Goal: Navigation & Orientation: Understand site structure

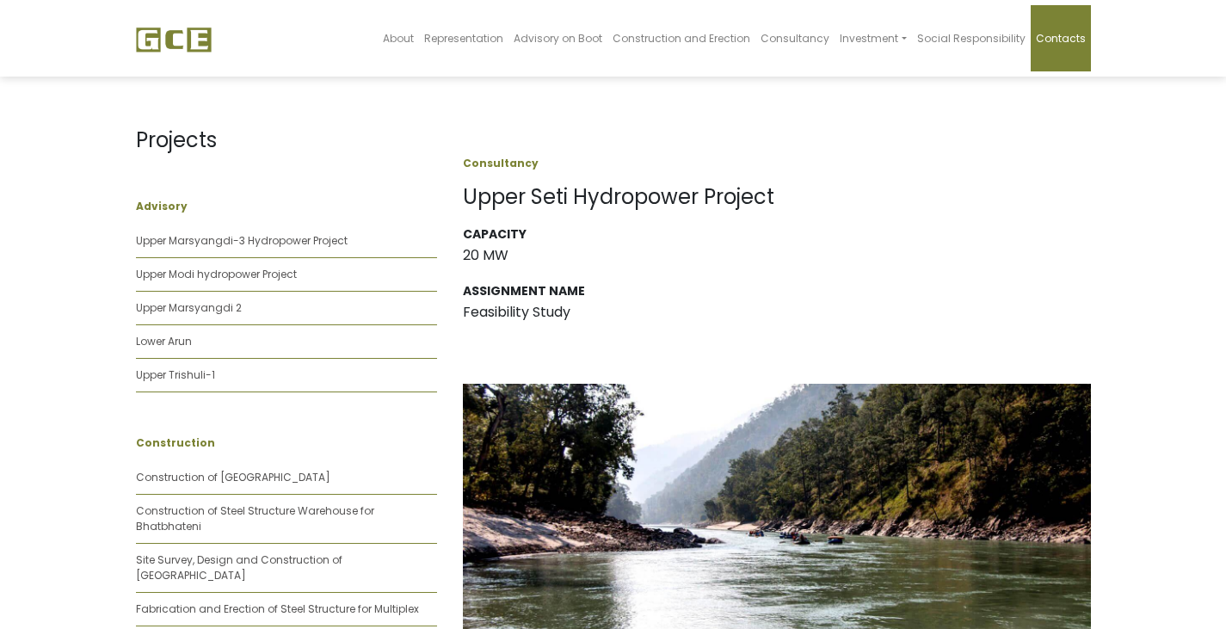
click at [1071, 35] on span "Contacts" at bounding box center [1061, 38] width 50 height 15
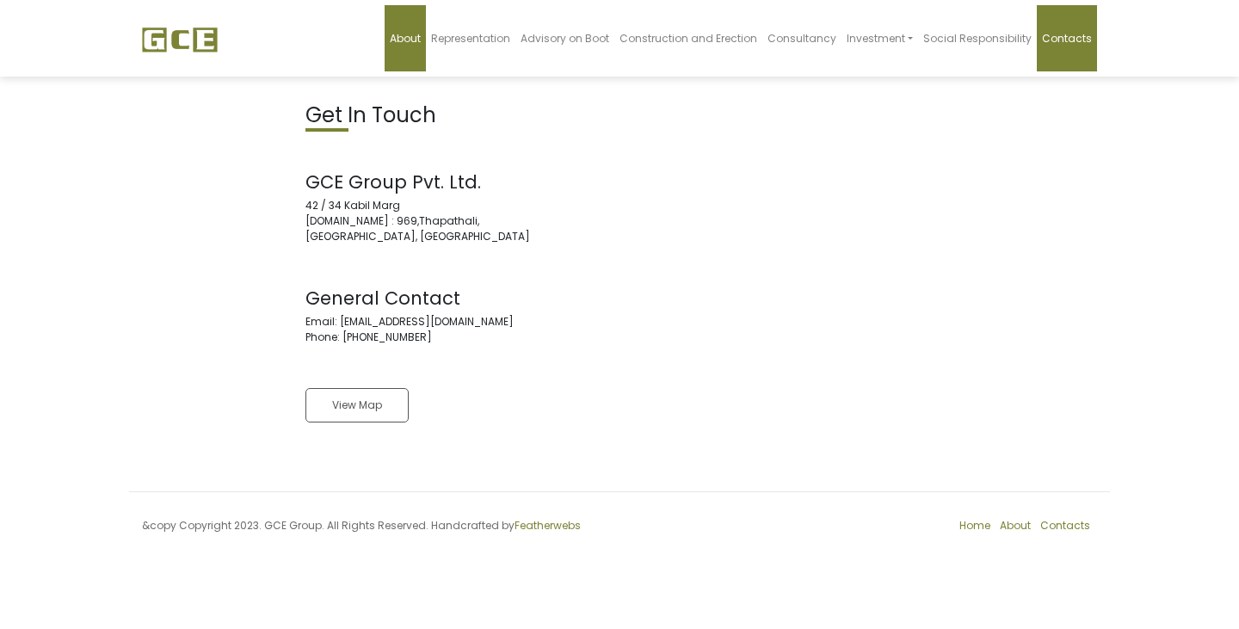
click at [425, 30] on link "About" at bounding box center [405, 38] width 41 height 66
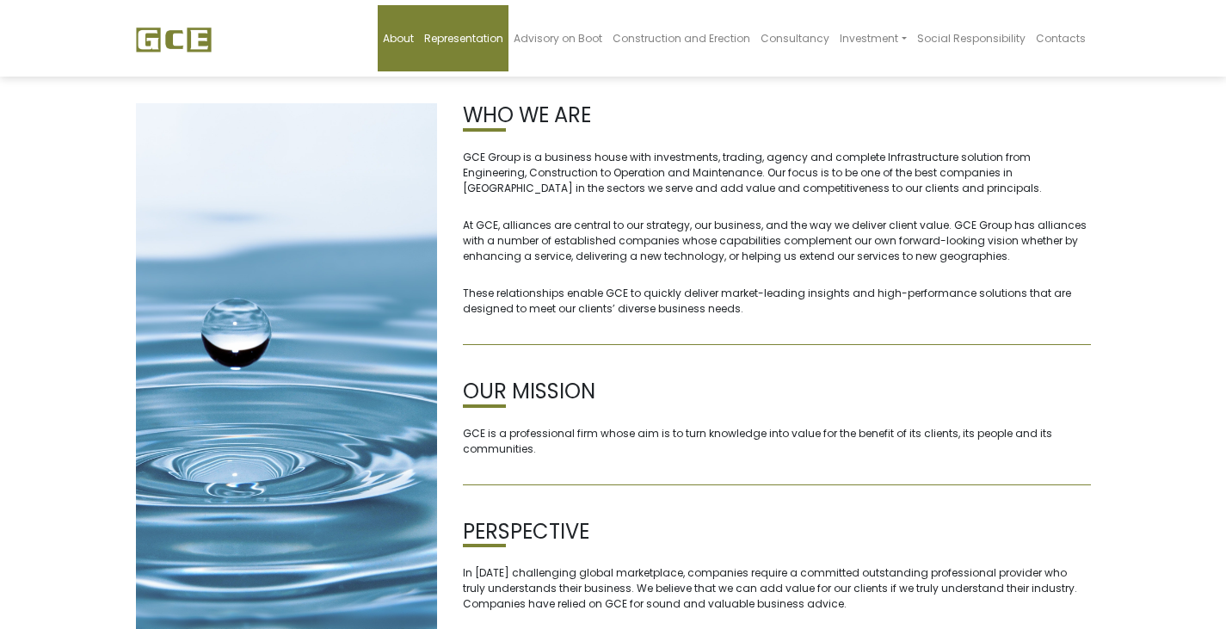
click at [484, 42] on span "Representation" at bounding box center [463, 38] width 79 height 15
